Goal: Task Accomplishment & Management: Manage account settings

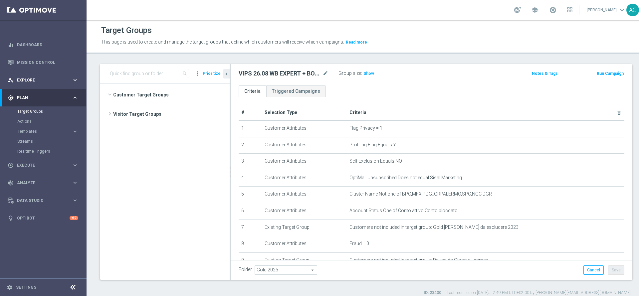
scroll to position [6928, 0]
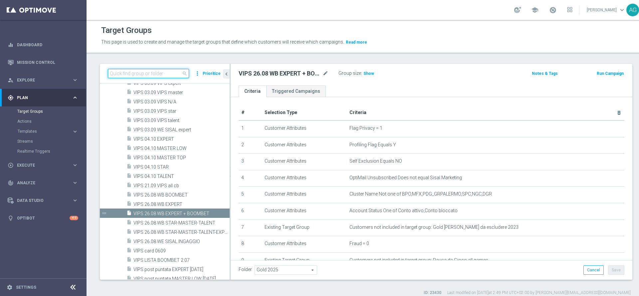
click at [124, 72] on input at bounding box center [148, 73] width 81 height 9
type input "T"
type input "p"
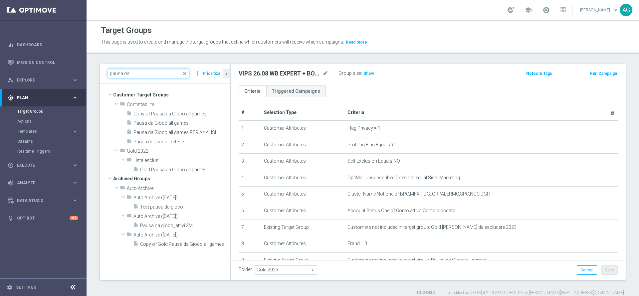
scroll to position [0, 0]
type input "pausa da"
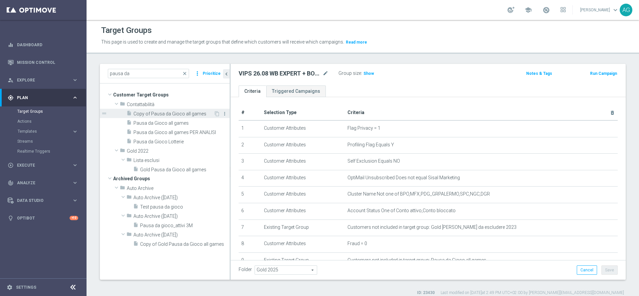
click at [223, 113] on icon "more_vert" at bounding box center [224, 113] width 5 height 5
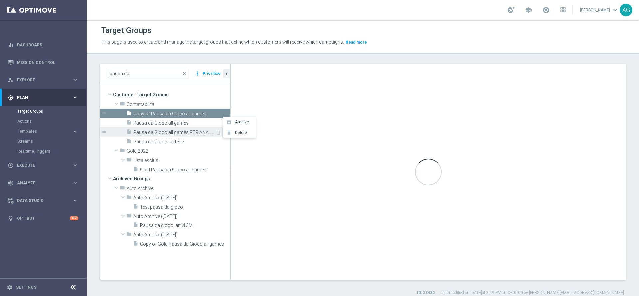
type textarea "(1 or 2 or 3 or 4 or 5 or 6 or 7 or 8 or 9 or 10 or 11 or 12 or 13 or 14 or 15 …"
type input "Contattabilità"
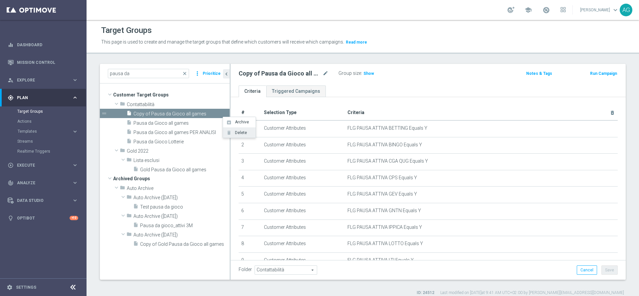
click at [231, 133] on icon "delete" at bounding box center [228, 132] width 5 height 5
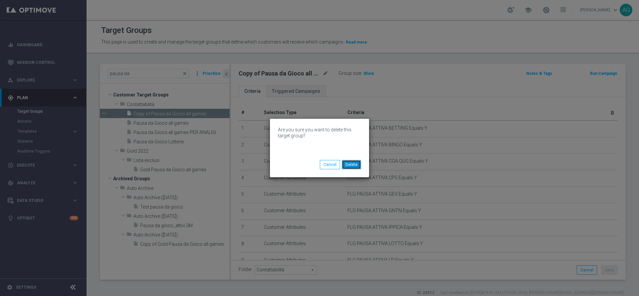
click at [354, 165] on button "Delete" at bounding box center [351, 164] width 19 height 9
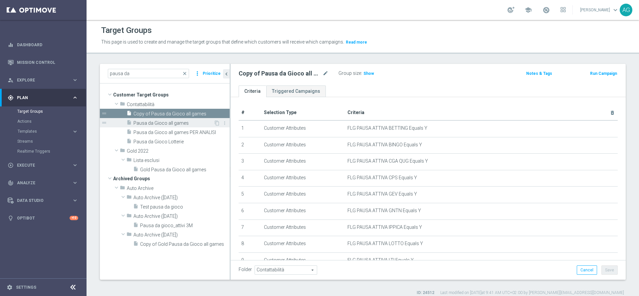
click at [195, 124] on span "Pausa da Gioco all games" at bounding box center [173, 123] width 80 height 6
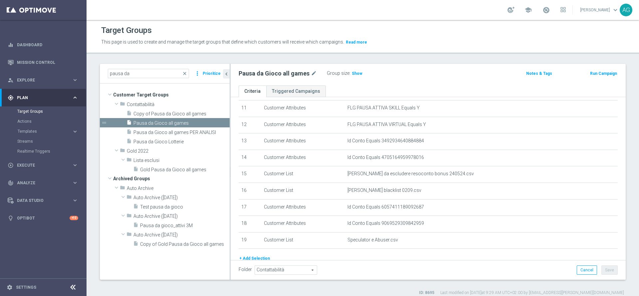
scroll to position [229, 0]
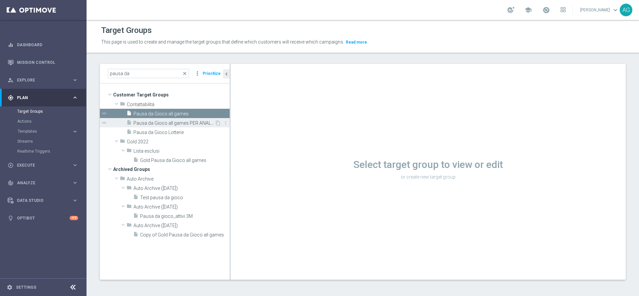
click at [187, 118] on div "insert_drive_file Pausa da Gioco all games PER ANALISI" at bounding box center [170, 122] width 88 height 9
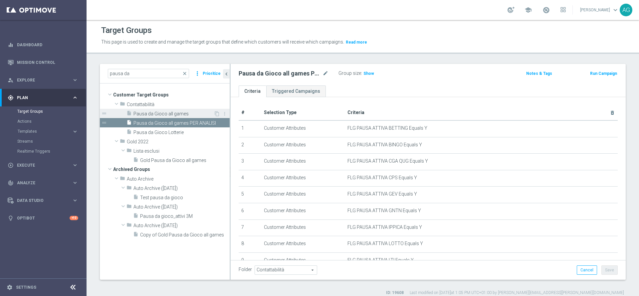
click at [187, 113] on span "Pausa da Gioco all games" at bounding box center [173, 114] width 80 height 6
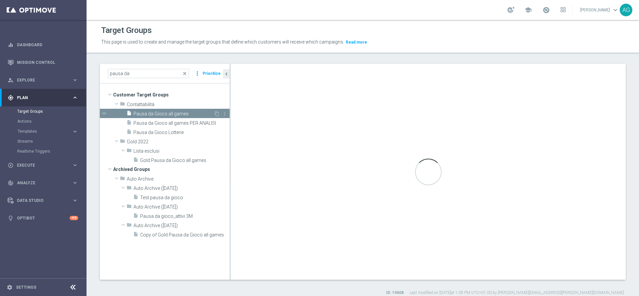
type textarea "(1 or 2 or 3 or 4 or 5 or 6 or 7 or 8 or 9 or 10 or 11 or 12 or 13 or 14 or 15 …"
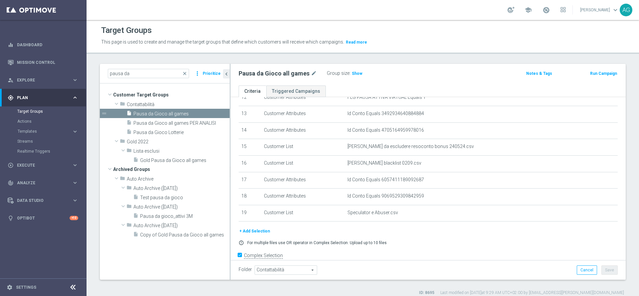
scroll to position [211, 0]
click at [421, 237] on div "+ Add Selection" at bounding box center [428, 233] width 389 height 7
